Goal: Information Seeking & Learning: Find specific fact

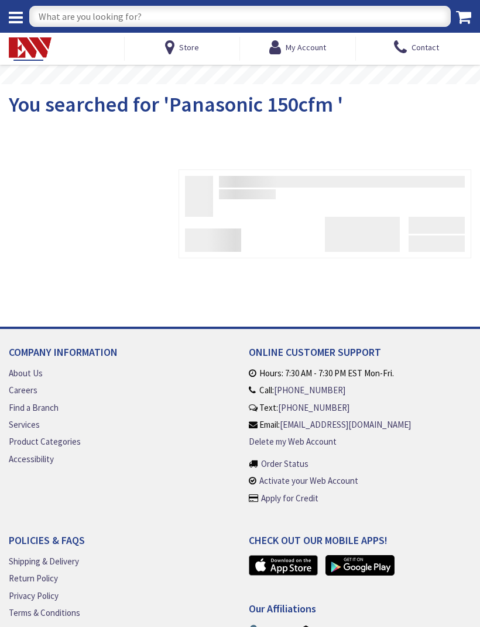
scroll to position [63, 0]
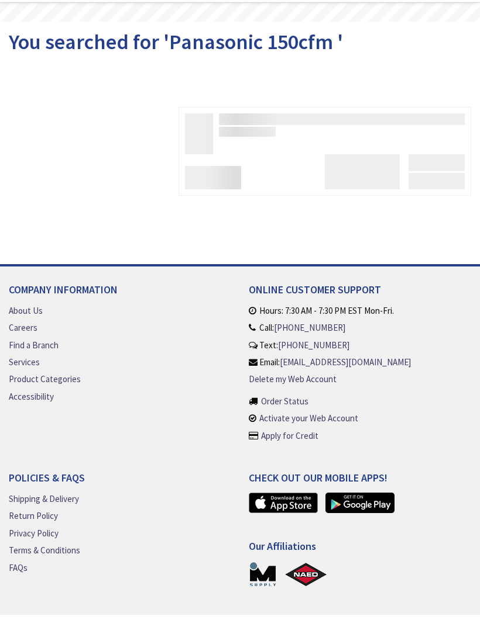
type input "[GEOGRAPHIC_DATA][PERSON_NAME], [GEOGRAPHIC_DATA]"
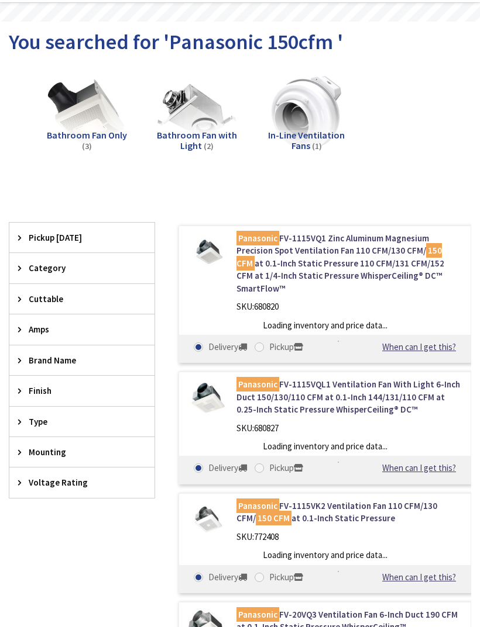
click at [203, 9] on rs-layer "Free Same Day Pickup at 19 Locations" at bounding box center [238, 13] width 168 height 11
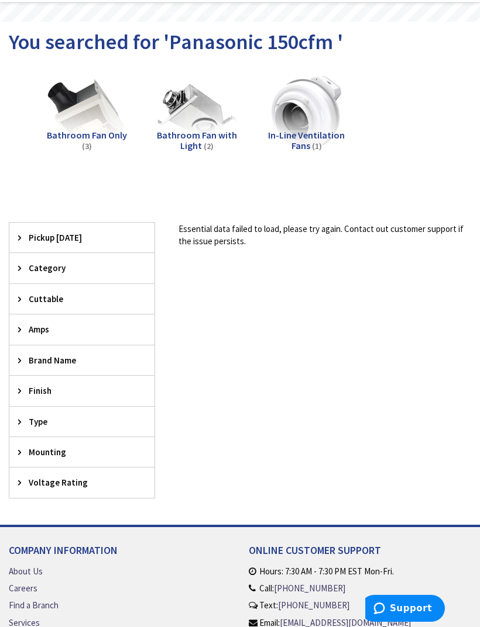
click at [217, 18] on rs-layer "Free Same Day Pickup at 19 Locations" at bounding box center [238, 13] width 168 height 11
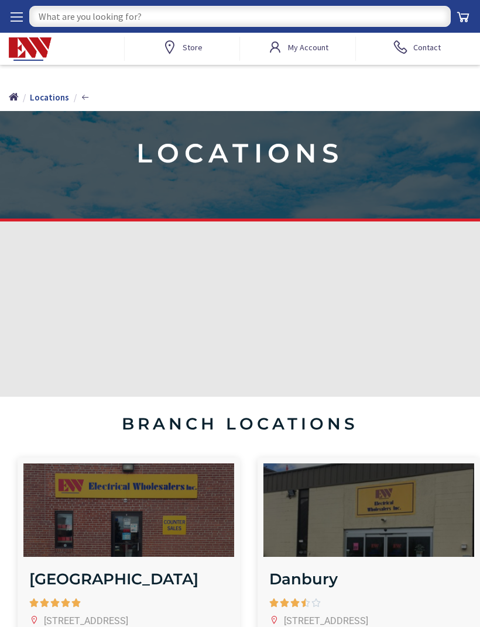
click at [380, 16] on input "text" at bounding box center [239, 16] width 421 height 21
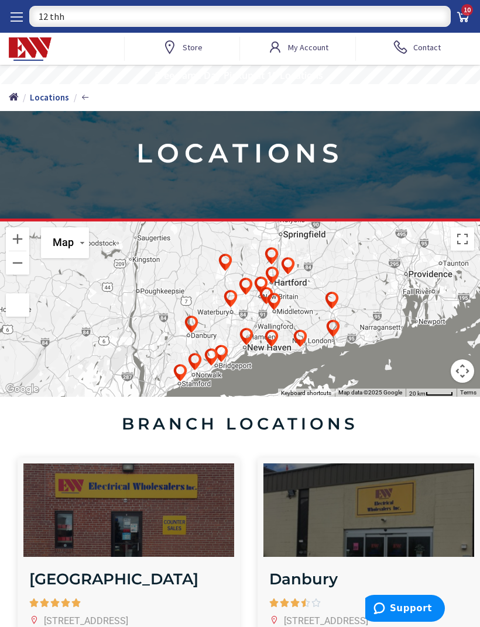
type input "12 thhn"
